Goal: Information Seeking & Learning: Learn about a topic

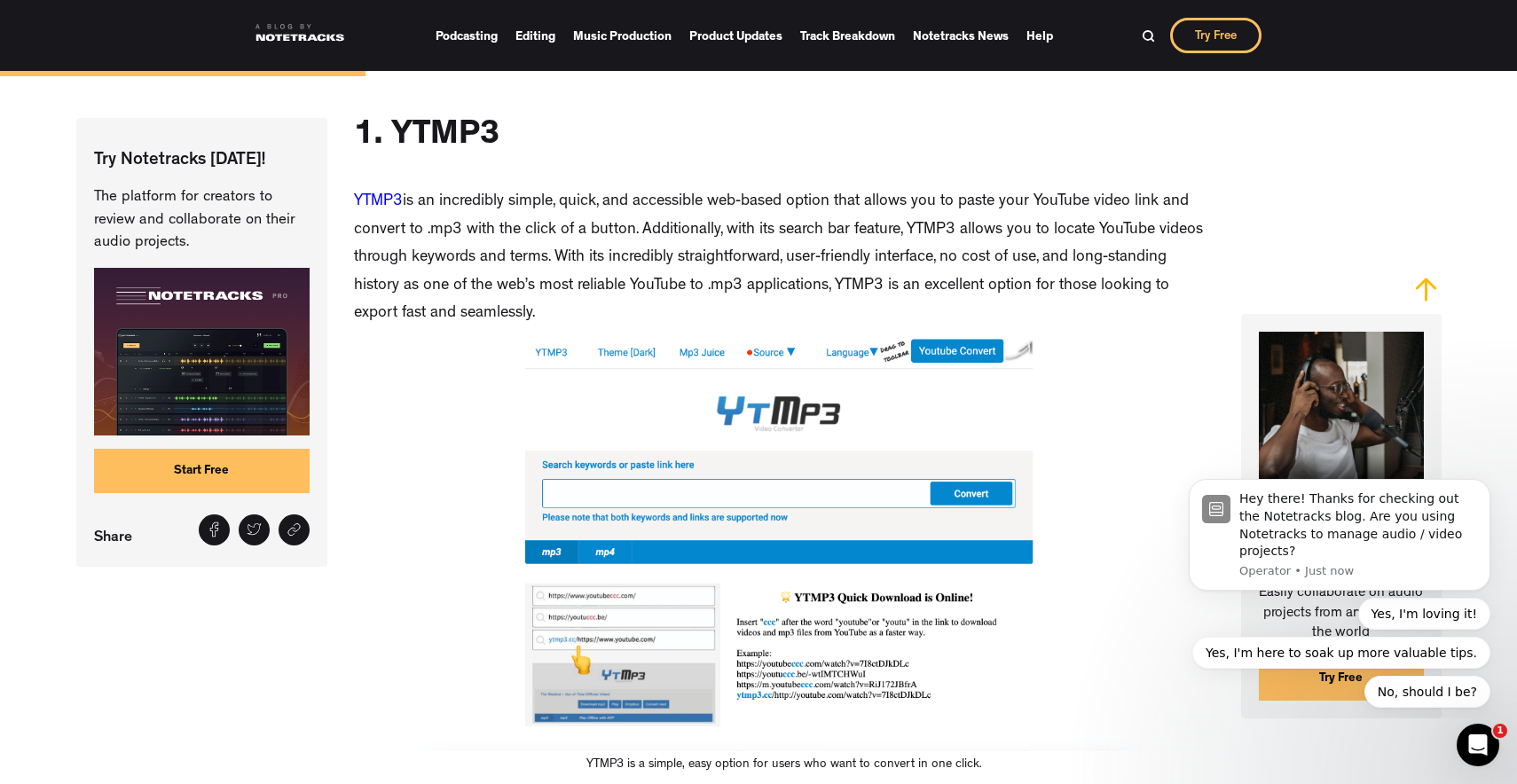
scroll to position [1963, 0]
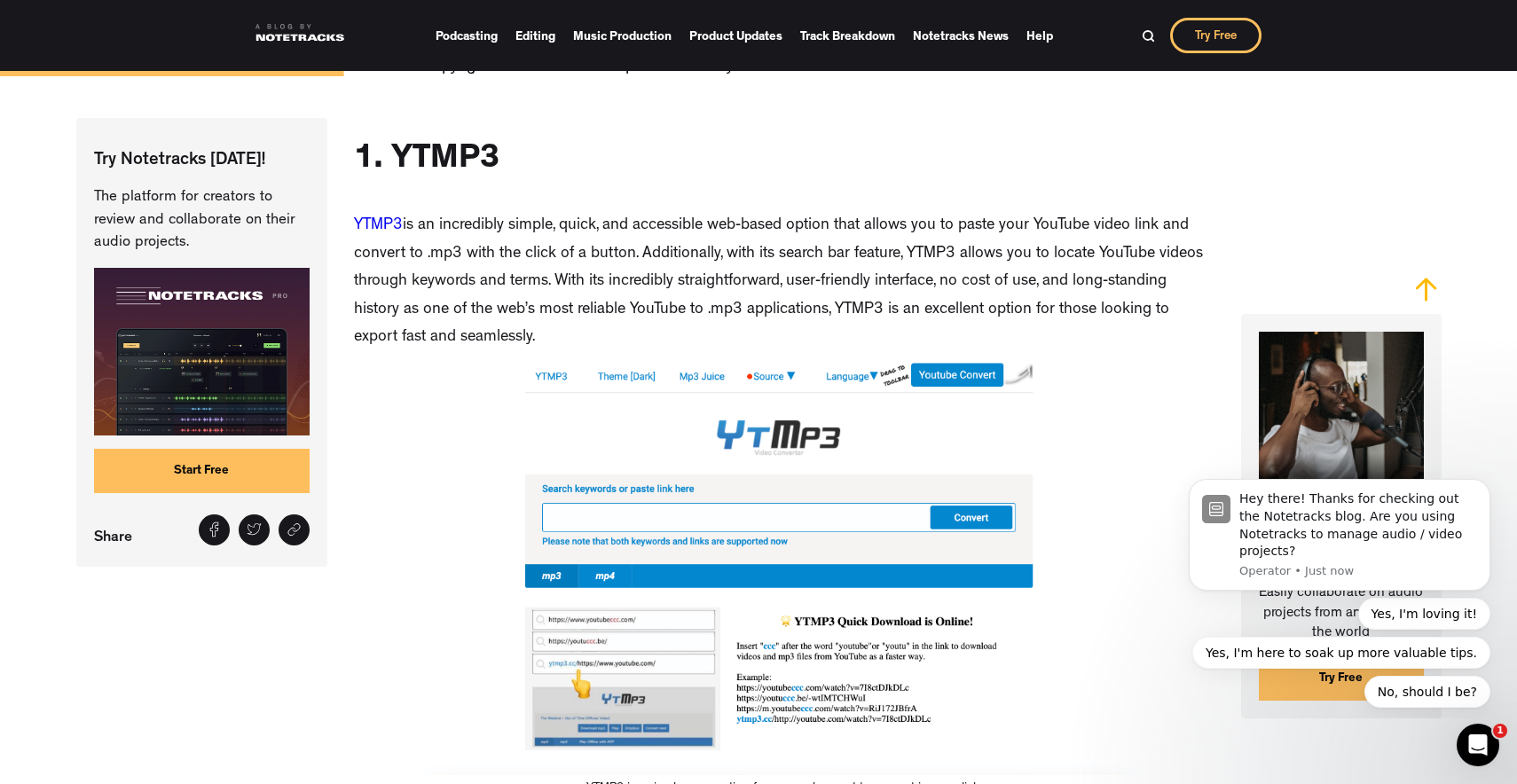
click at [470, 156] on h2 "1. YTMP3" at bounding box center [427, 162] width 145 height 43
click at [436, 229] on p "YTMP3 is an incredibly simple, quick, and accessible web-based option that allo…" at bounding box center [785, 283] width 862 height 141
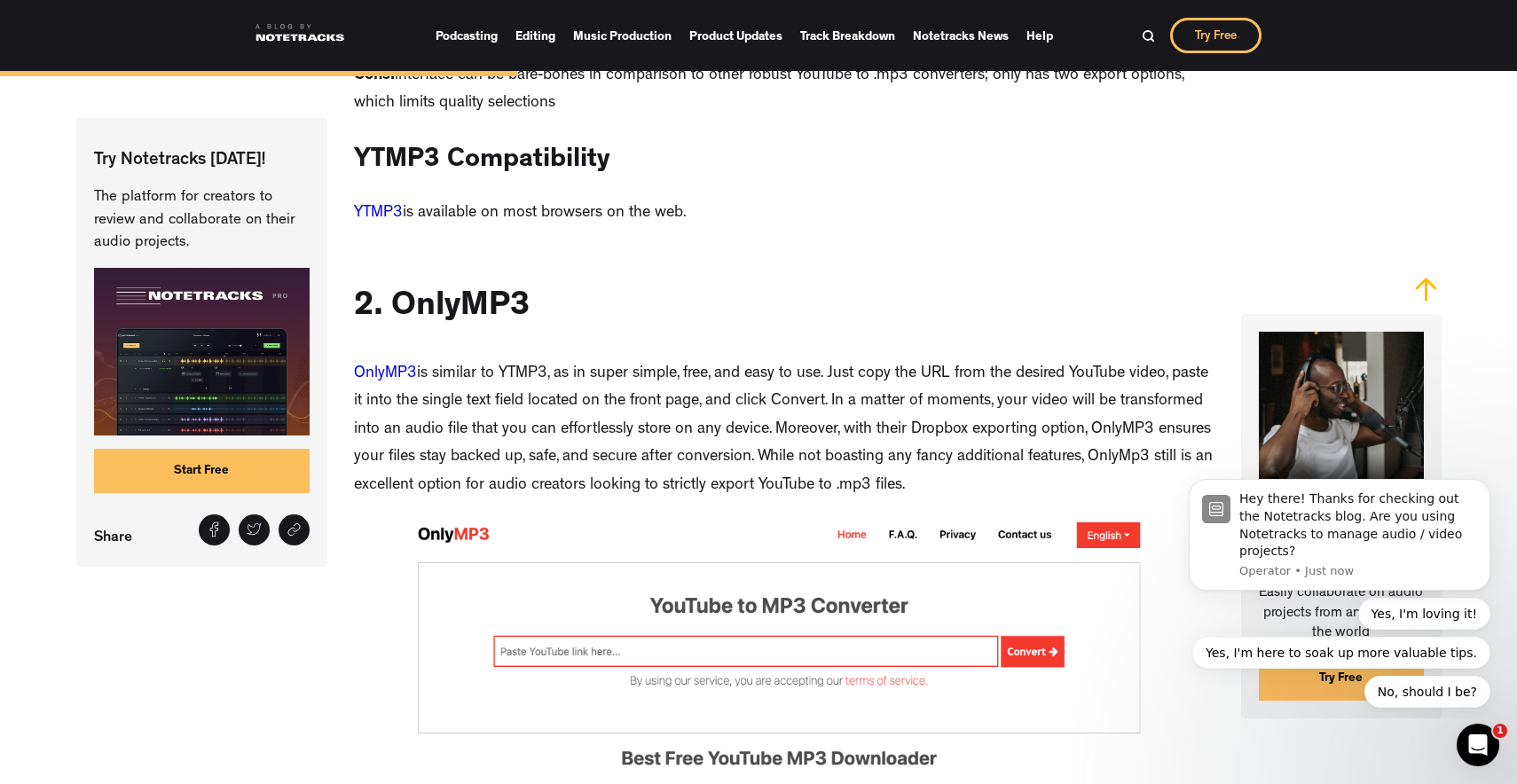
scroll to position [3088, 0]
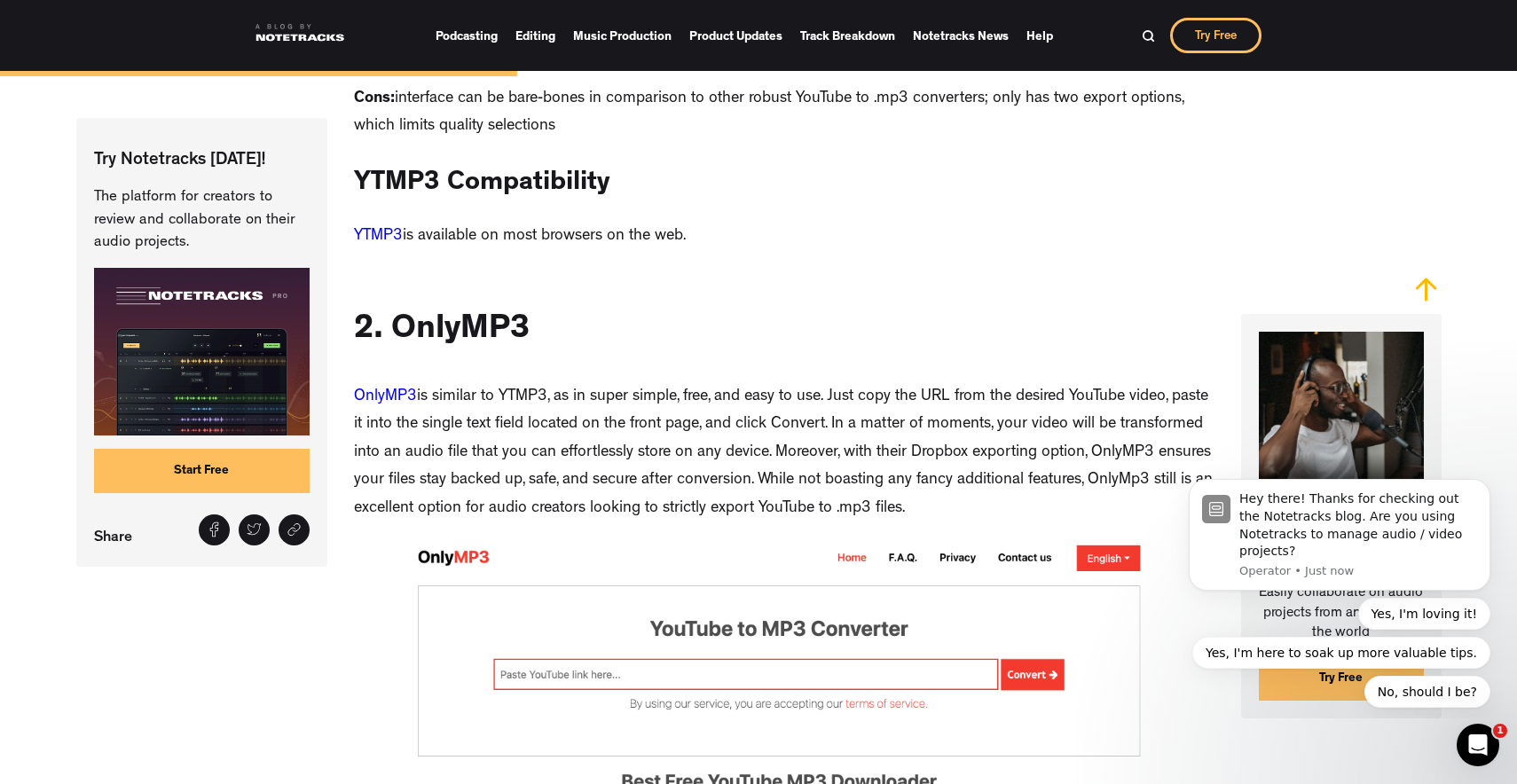
click at [387, 229] on link "YTMP3" at bounding box center [378, 237] width 48 height 16
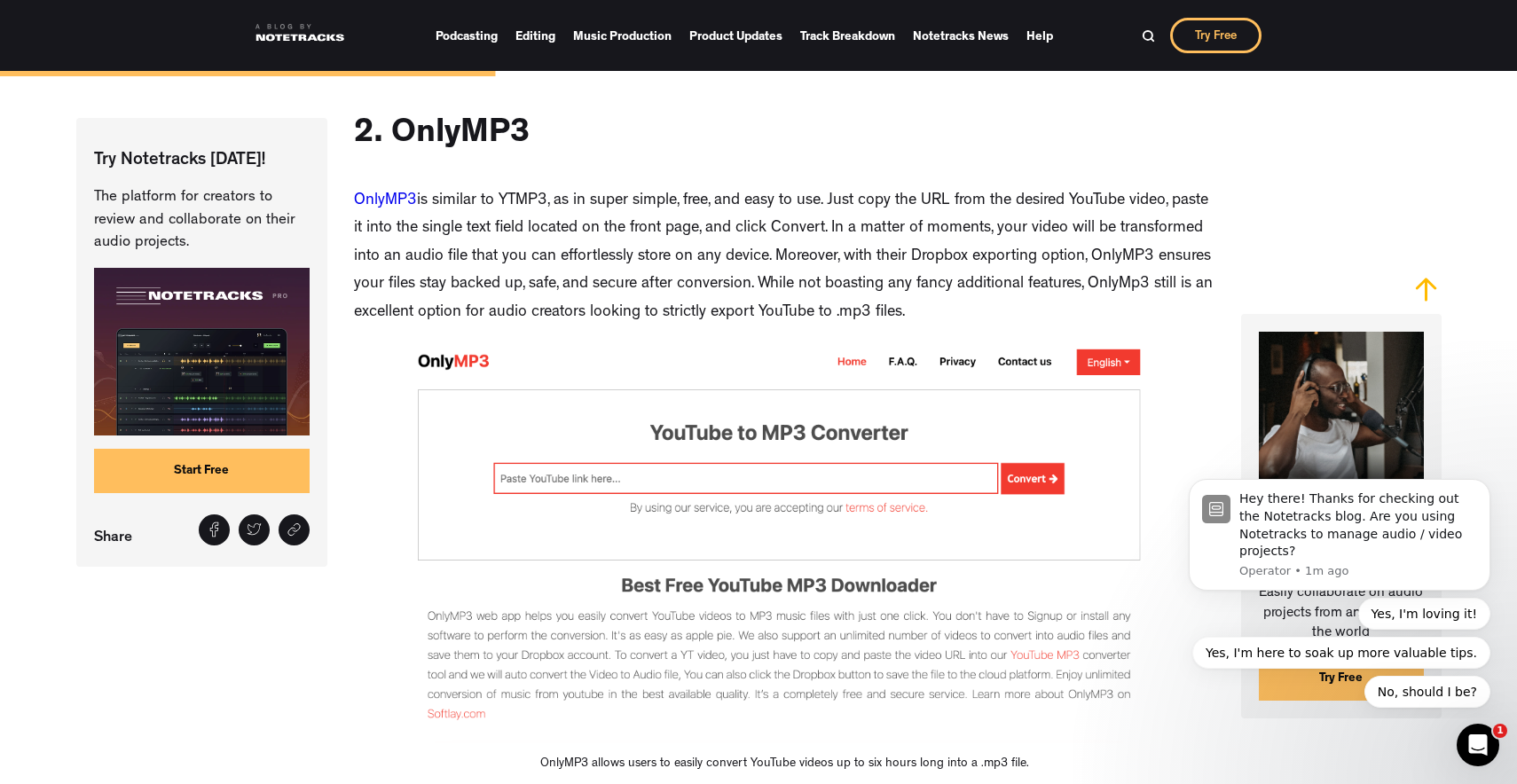
scroll to position [3273, 0]
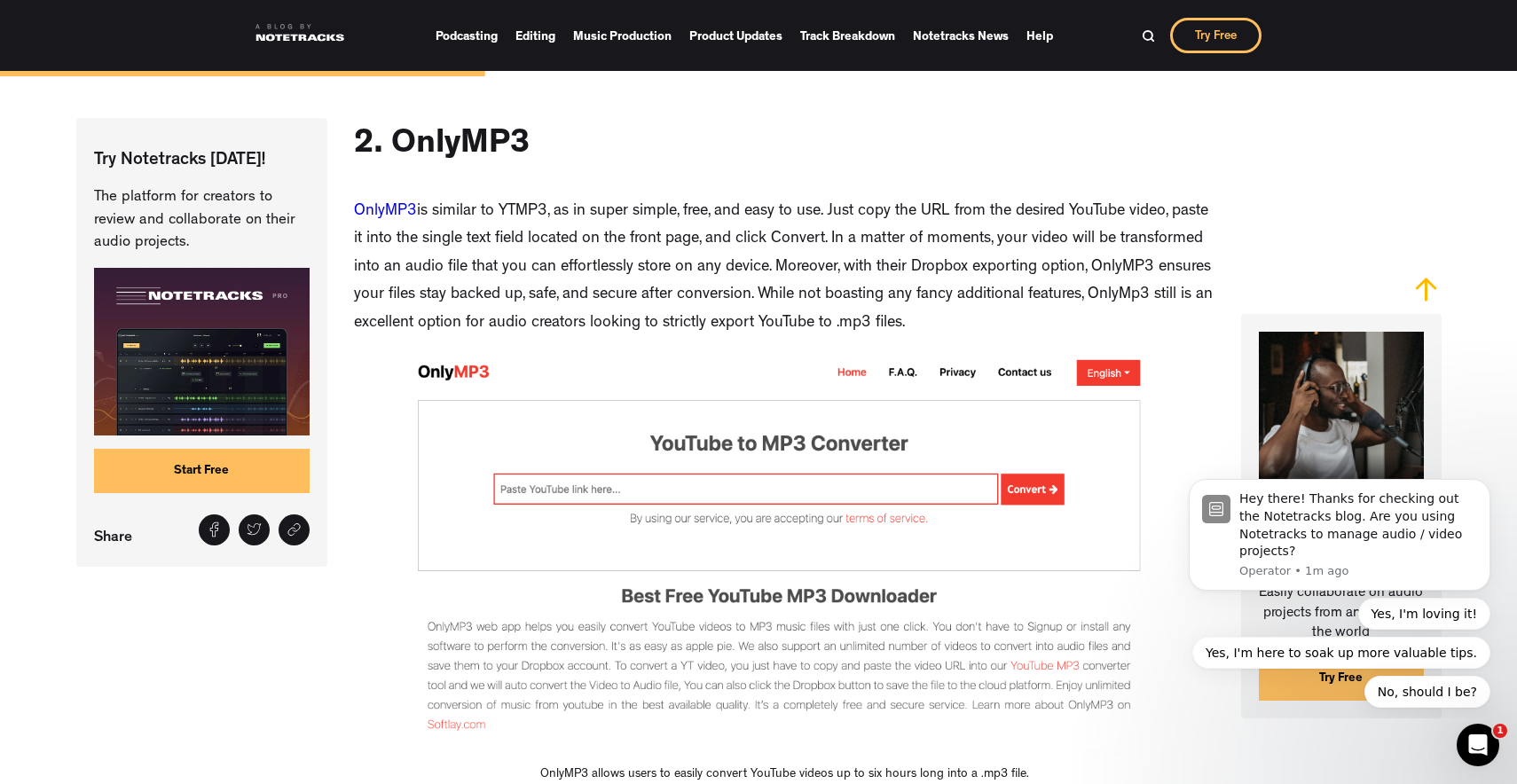
click at [390, 209] on link "OnlyMP3" at bounding box center [386, 212] width 63 height 16
